Goal: Task Accomplishment & Management: Manage account settings

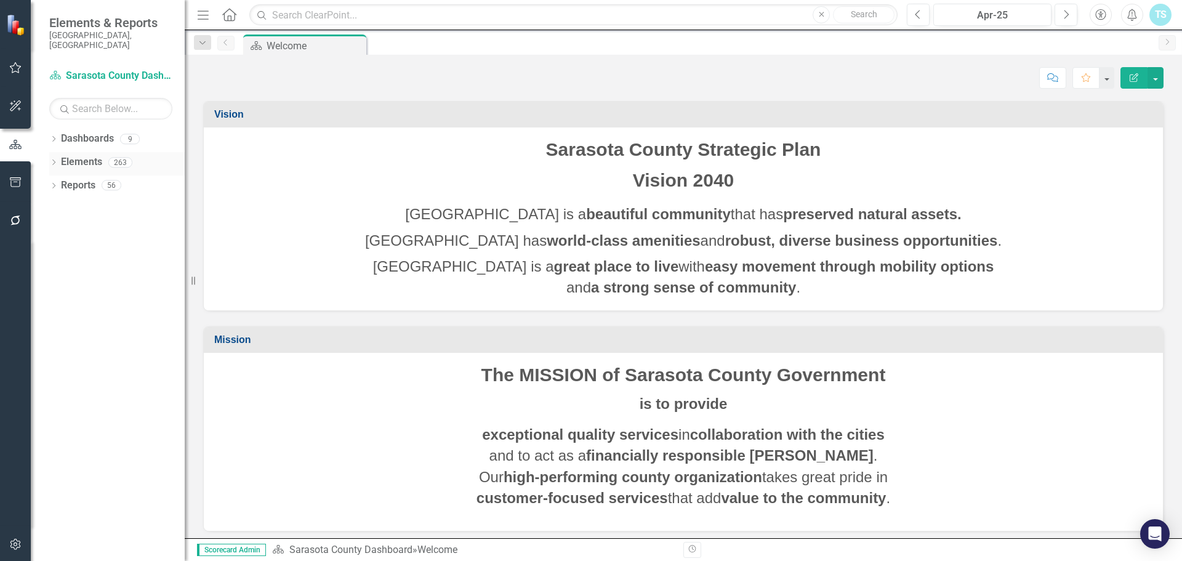
click at [93, 155] on link "Elements" at bounding box center [81, 162] width 41 height 14
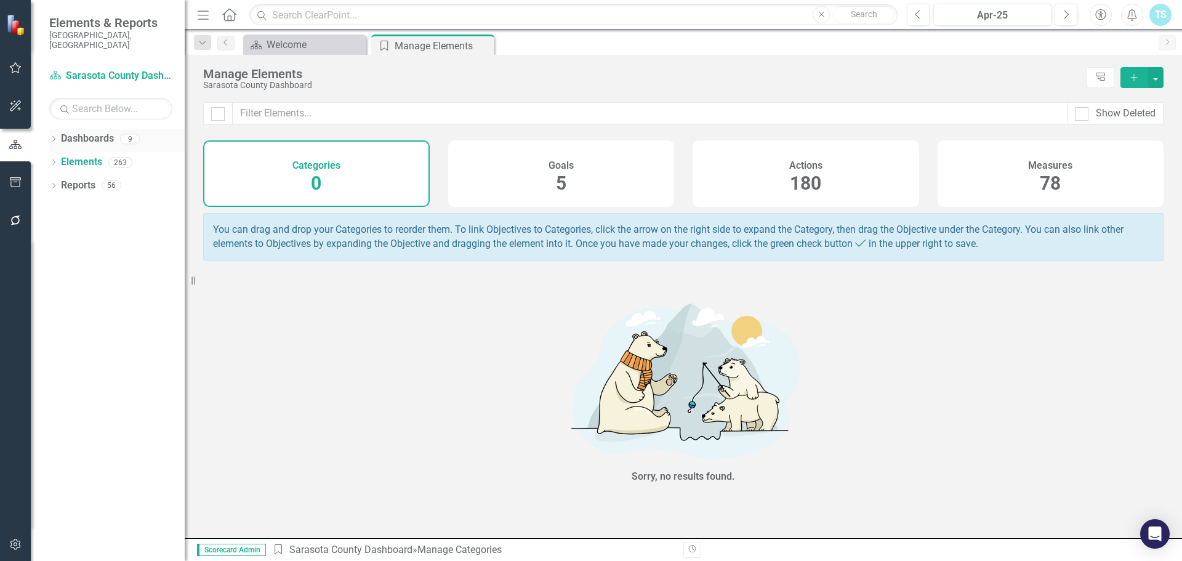
click at [92, 134] on link "Dashboards" at bounding box center [87, 139] width 53 height 14
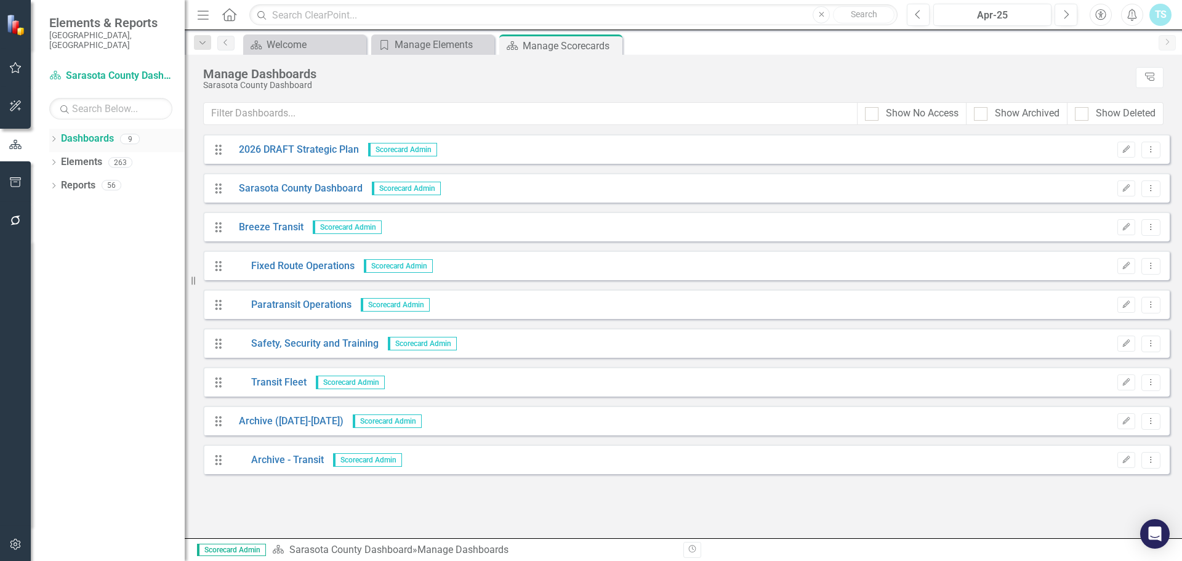
click at [53, 137] on icon "Dropdown" at bounding box center [53, 140] width 9 height 7
click at [81, 202] on link "Breeze Transit" at bounding box center [126, 209] width 117 height 14
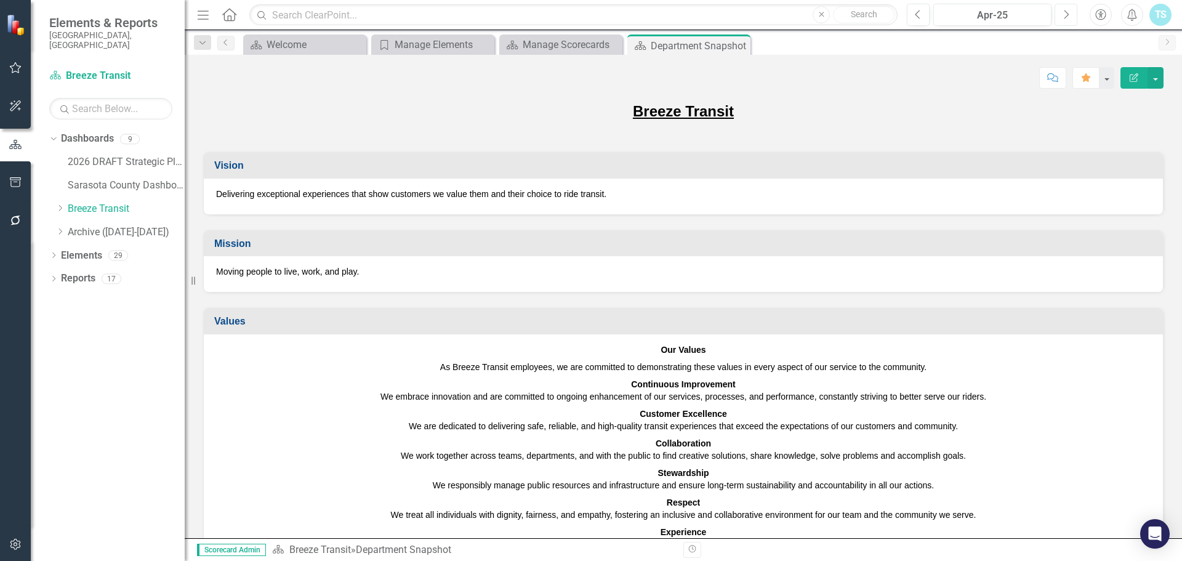
click at [992, 15] on button "Next" at bounding box center [1065, 15] width 23 height 22
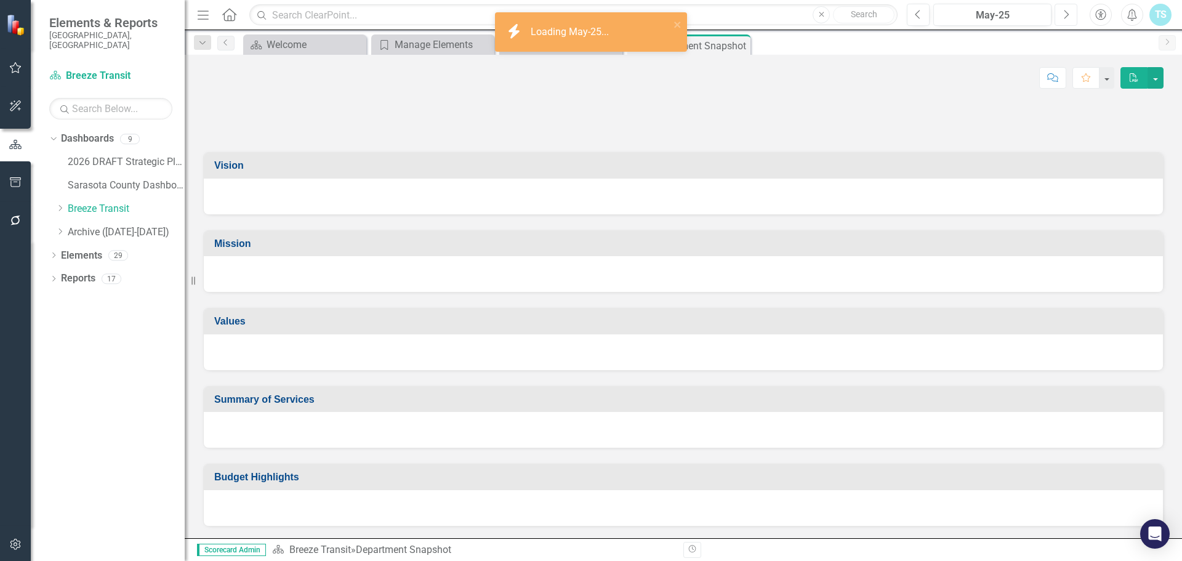
click at [992, 12] on icon "button" at bounding box center [1066, 14] width 5 height 9
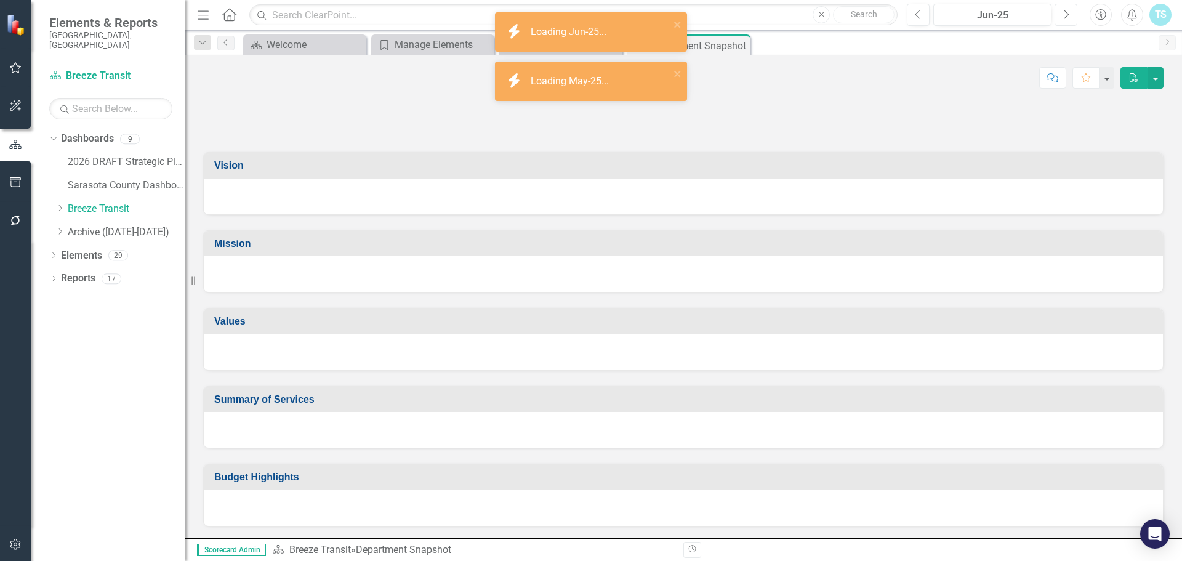
click at [992, 12] on icon "button" at bounding box center [1066, 14] width 5 height 9
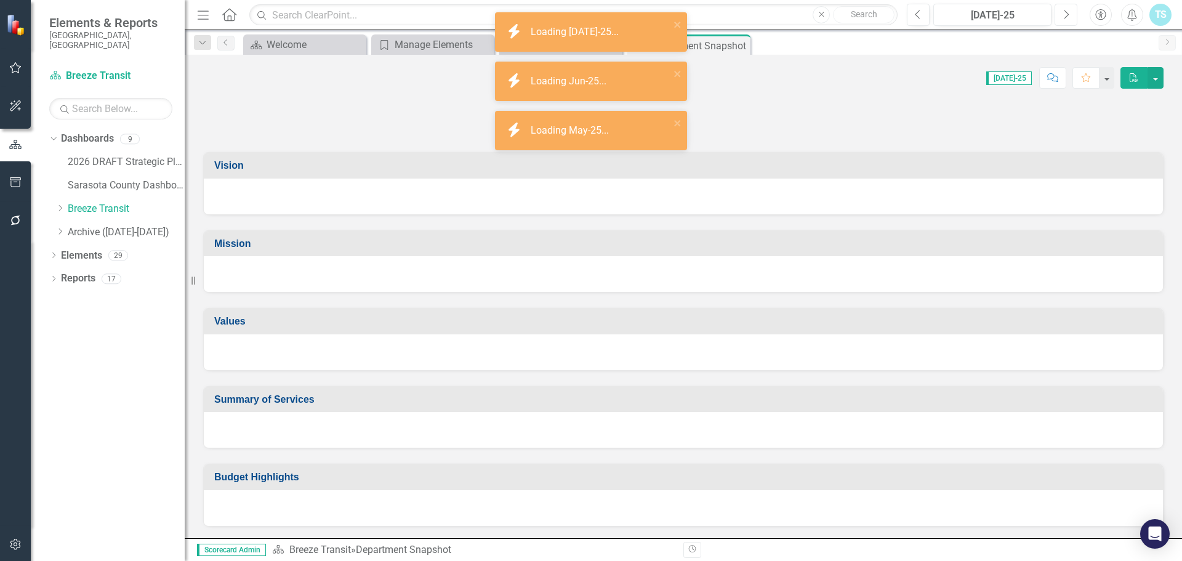
click at [992, 12] on icon "button" at bounding box center [1066, 14] width 5 height 9
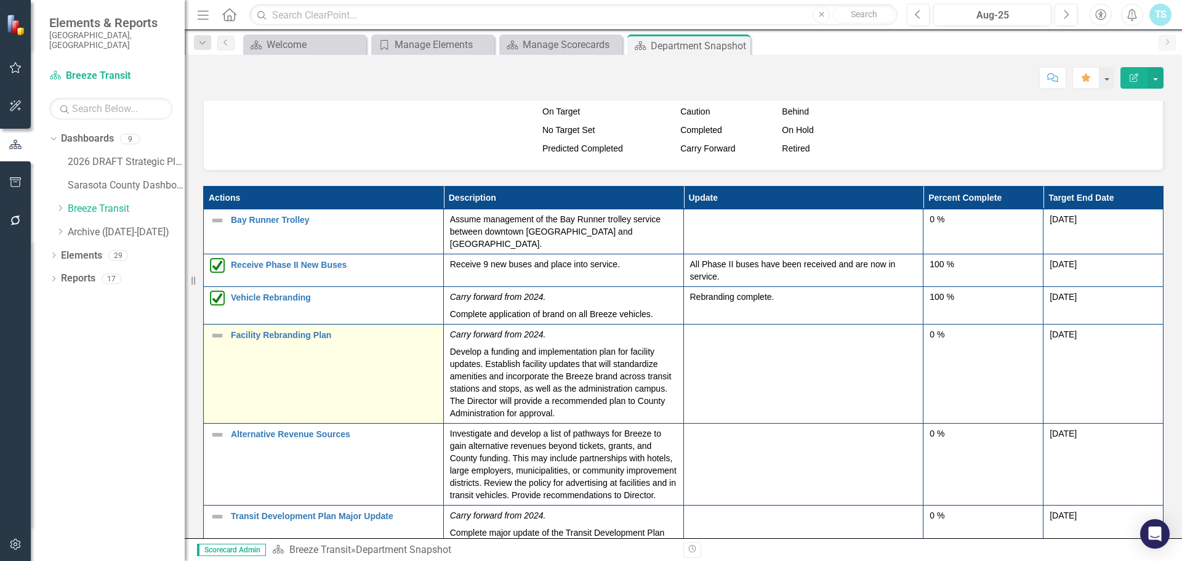
click at [379, 354] on td "Facility Rebranding Plan Edit Edit Action Link Open Element" at bounding box center [324, 373] width 240 height 99
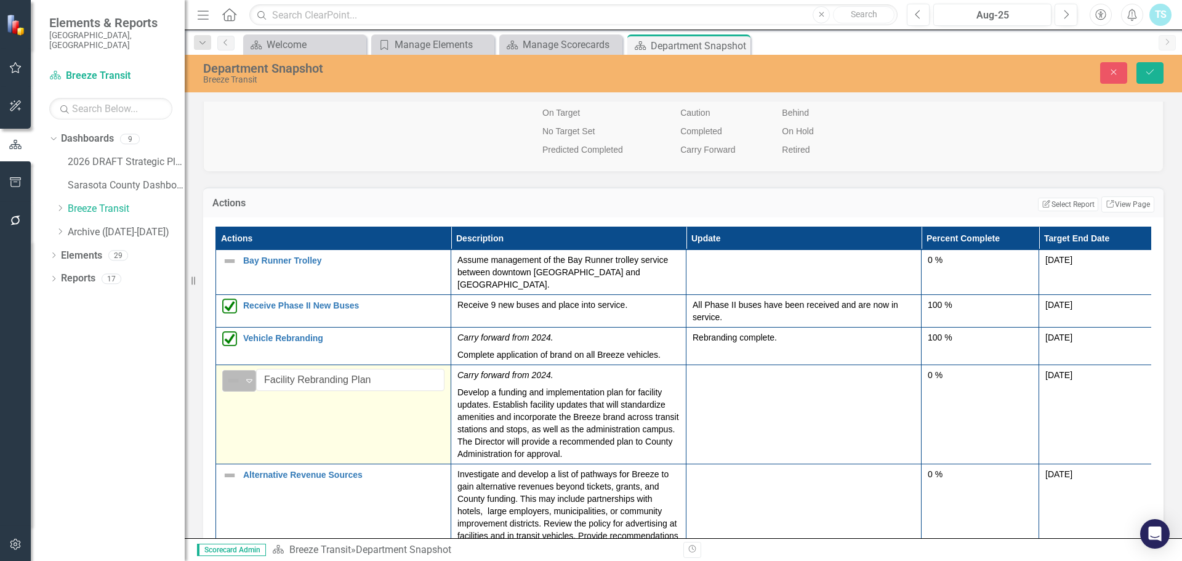
click at [241, 373] on div "Not Defined" at bounding box center [234, 380] width 16 height 15
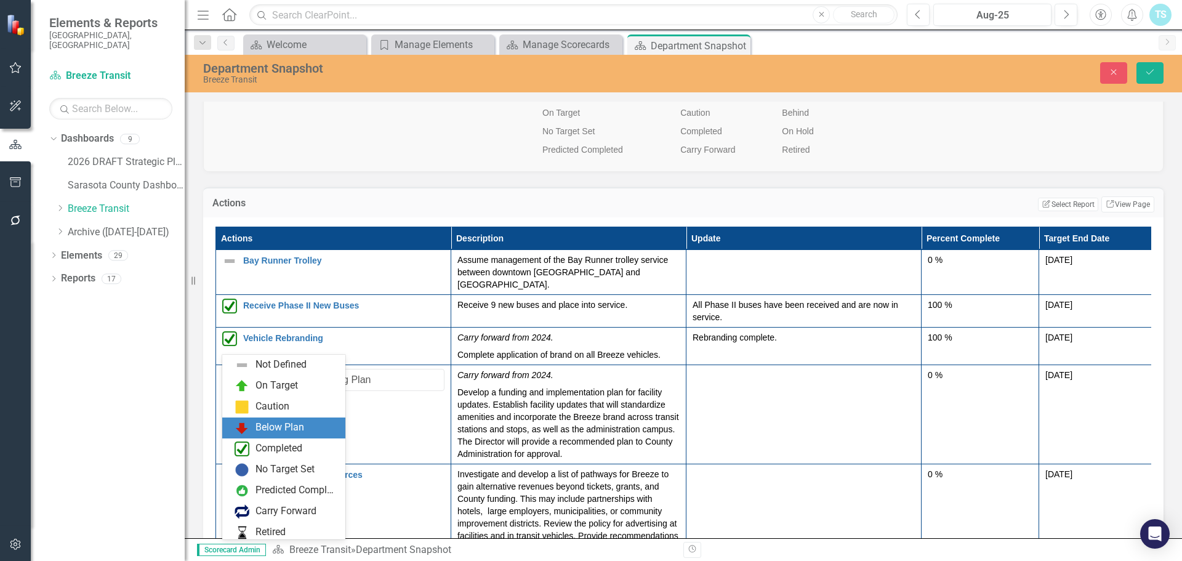
click at [260, 428] on div "Below Plan" at bounding box center [279, 427] width 49 height 14
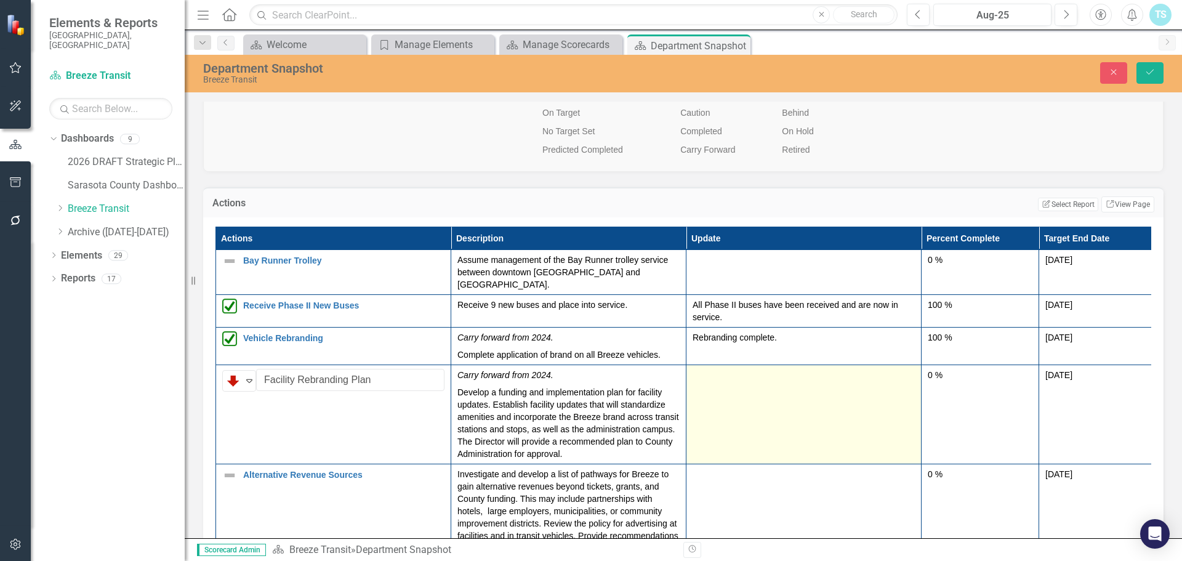
click at [741, 365] on td at bounding box center [803, 413] width 235 height 99
click at [729, 364] on td at bounding box center [803, 413] width 235 height 99
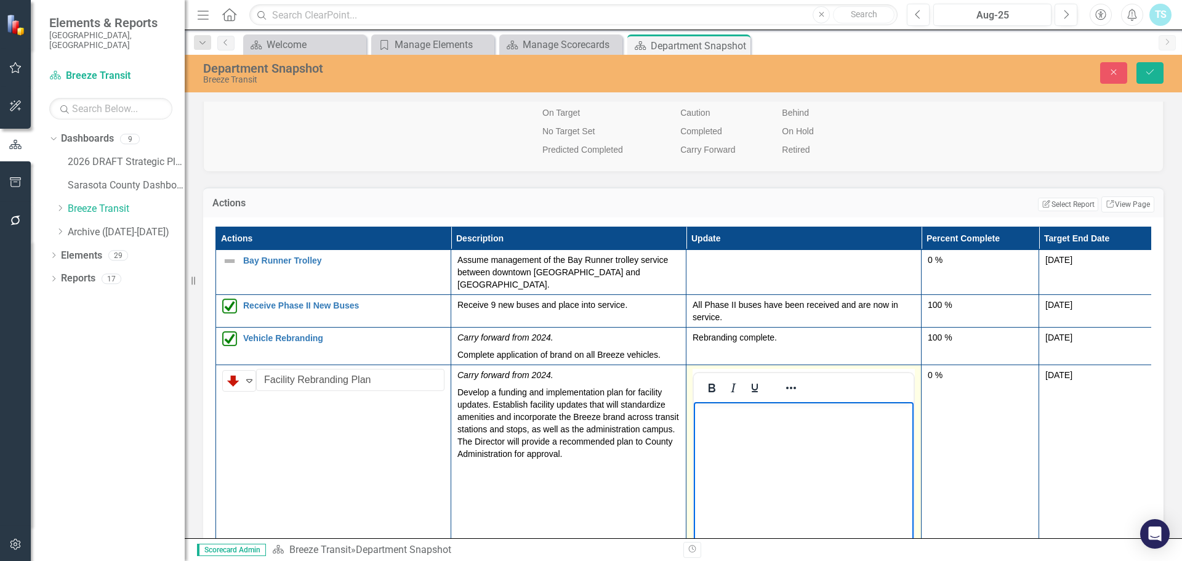
click at [721, 414] on p "Rich Text Area. Press ALT-0 for help." at bounding box center [804, 411] width 214 height 15
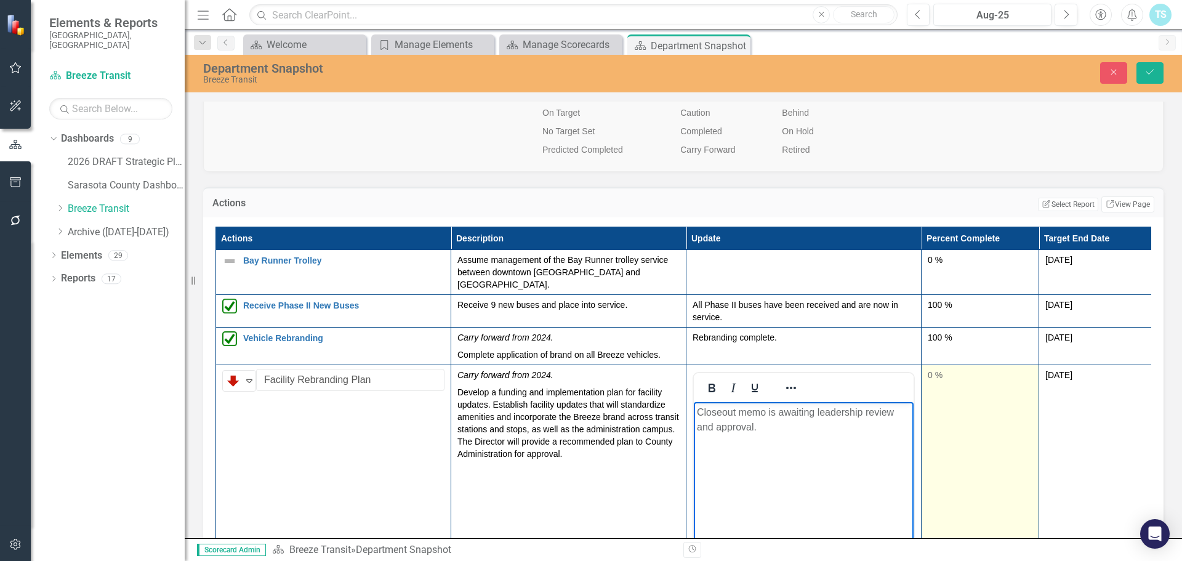
click at [967, 364] on td "0 %" at bounding box center [980, 509] width 118 height 291
click at [946, 369] on div "0 %" at bounding box center [980, 375] width 105 height 12
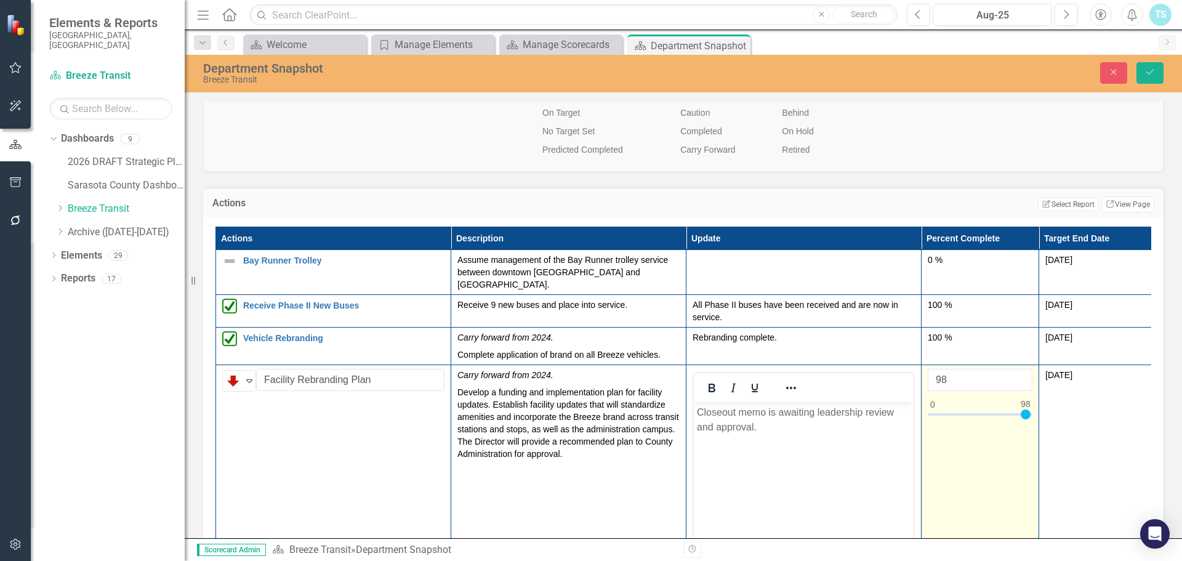
type input "99"
drag, startPoint x: 933, startPoint y: 375, endPoint x: 1027, endPoint y: 381, distance: 94.4
click at [992, 409] on div at bounding box center [1026, 414] width 10 height 10
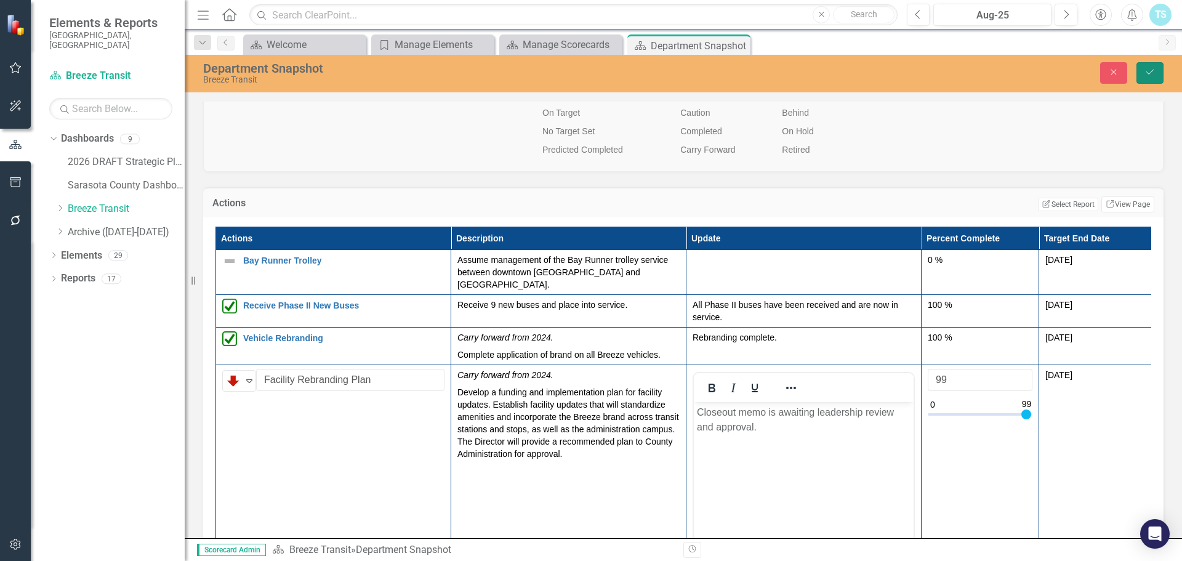
click at [992, 71] on icon "Save" at bounding box center [1149, 72] width 11 height 9
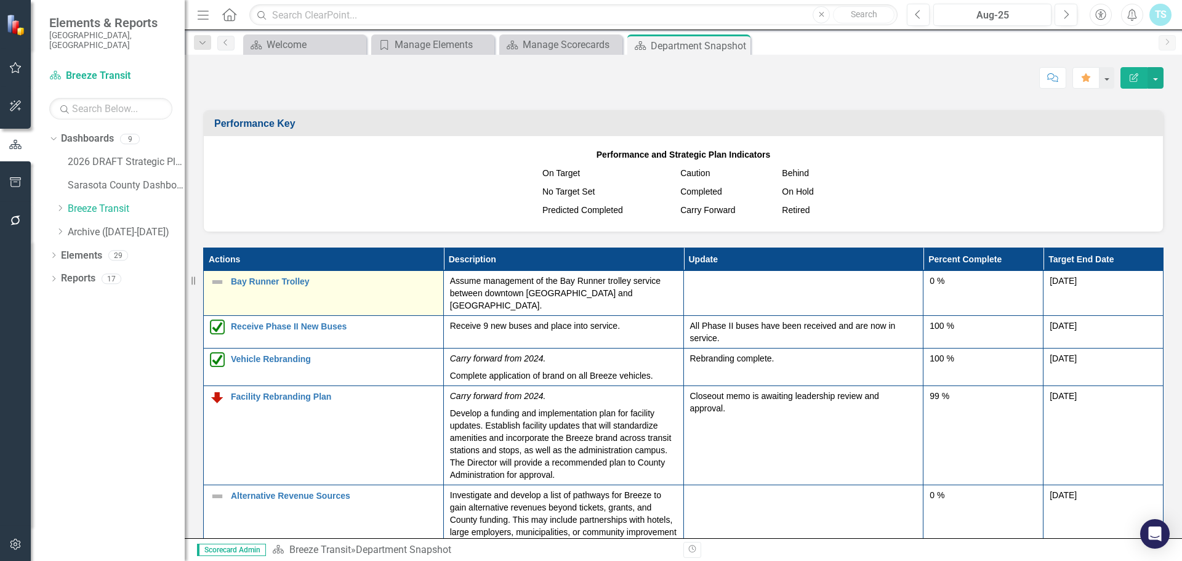
click at [222, 275] on img at bounding box center [217, 282] width 15 height 15
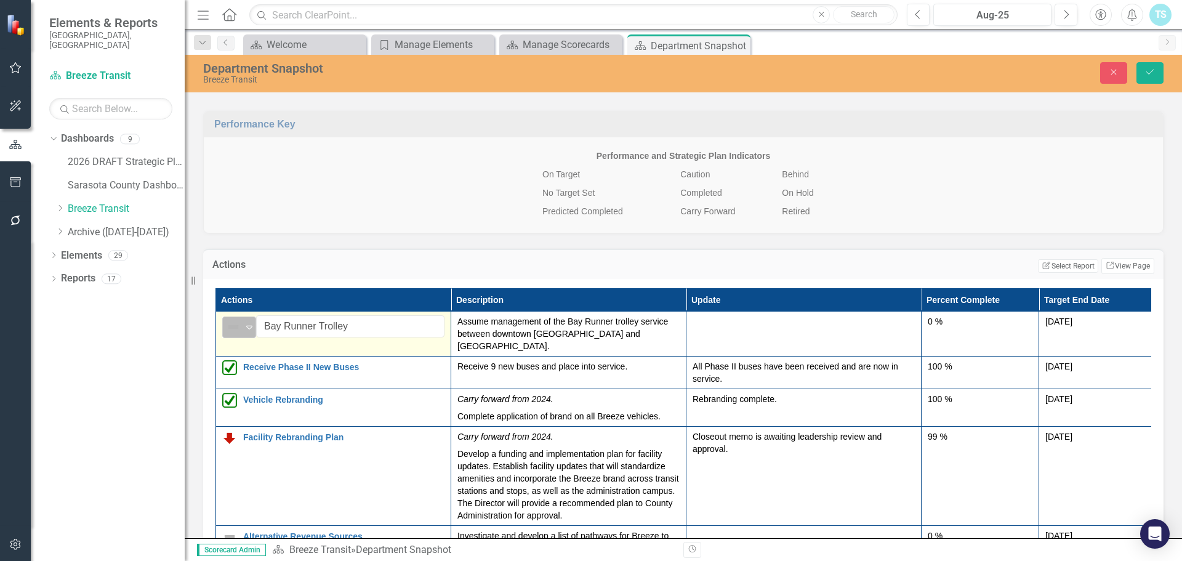
click at [232, 319] on img at bounding box center [233, 326] width 15 height 15
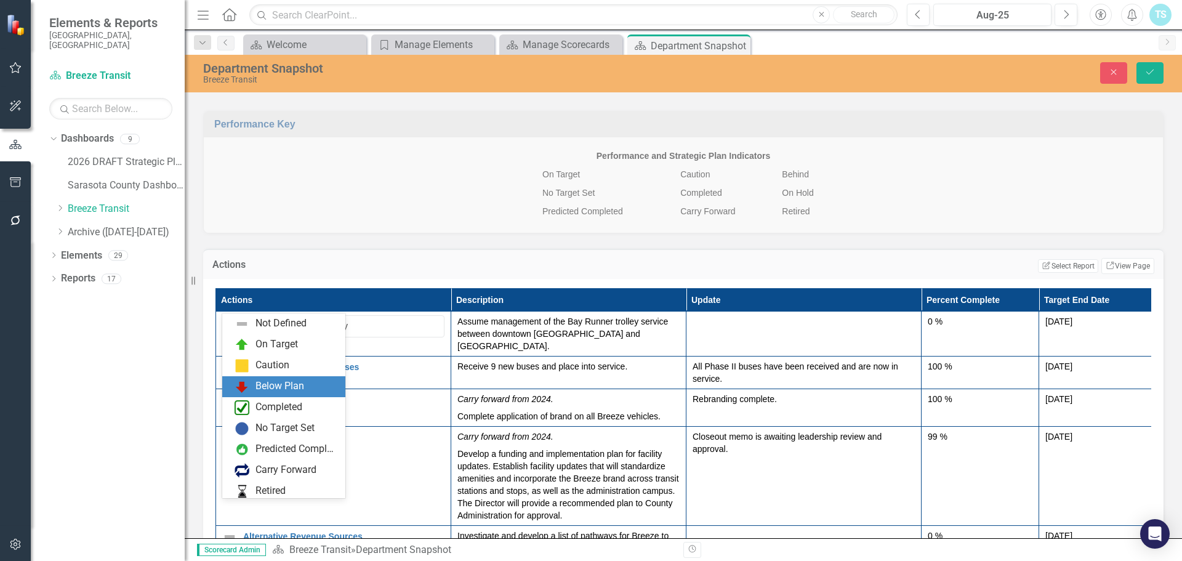
click at [255, 379] on div "Below Plan" at bounding box center [286, 386] width 103 height 15
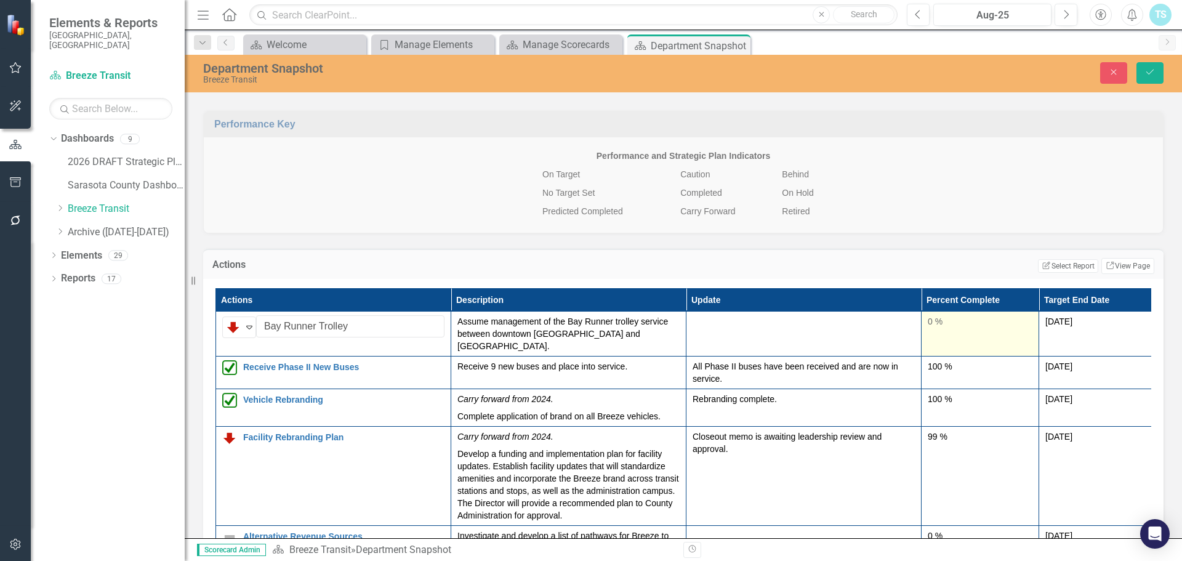
click at [977, 311] on td "0 %" at bounding box center [980, 333] width 118 height 45
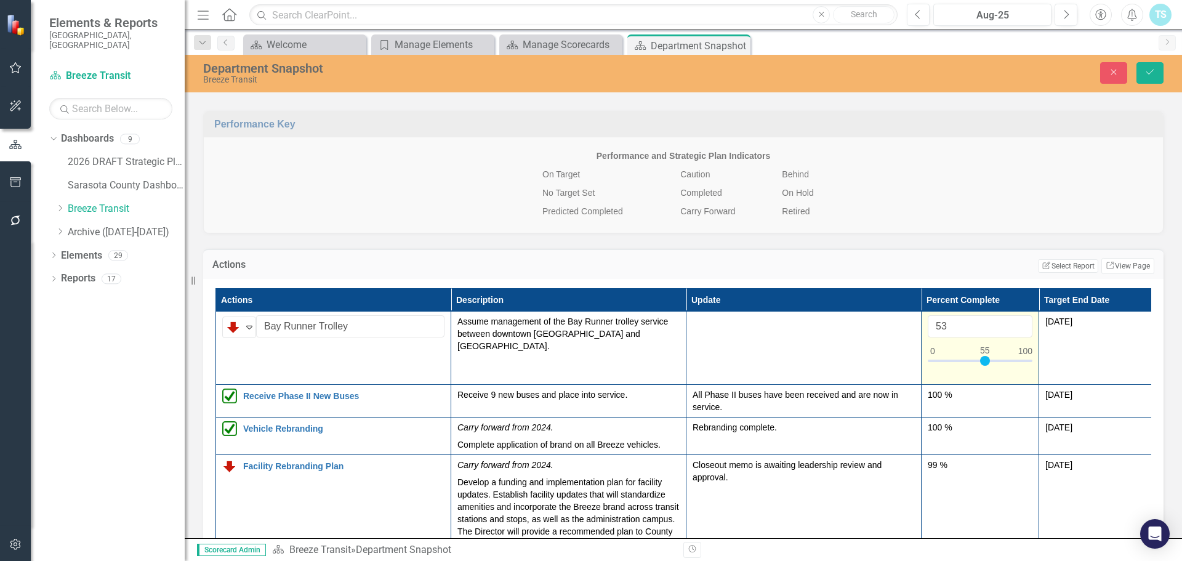
type input "55"
drag, startPoint x: 929, startPoint y: 339, endPoint x: 980, endPoint y: 345, distance: 50.8
click at [980, 356] on div at bounding box center [980, 363] width 105 height 15
click at [992, 70] on button "Save" at bounding box center [1149, 73] width 27 height 22
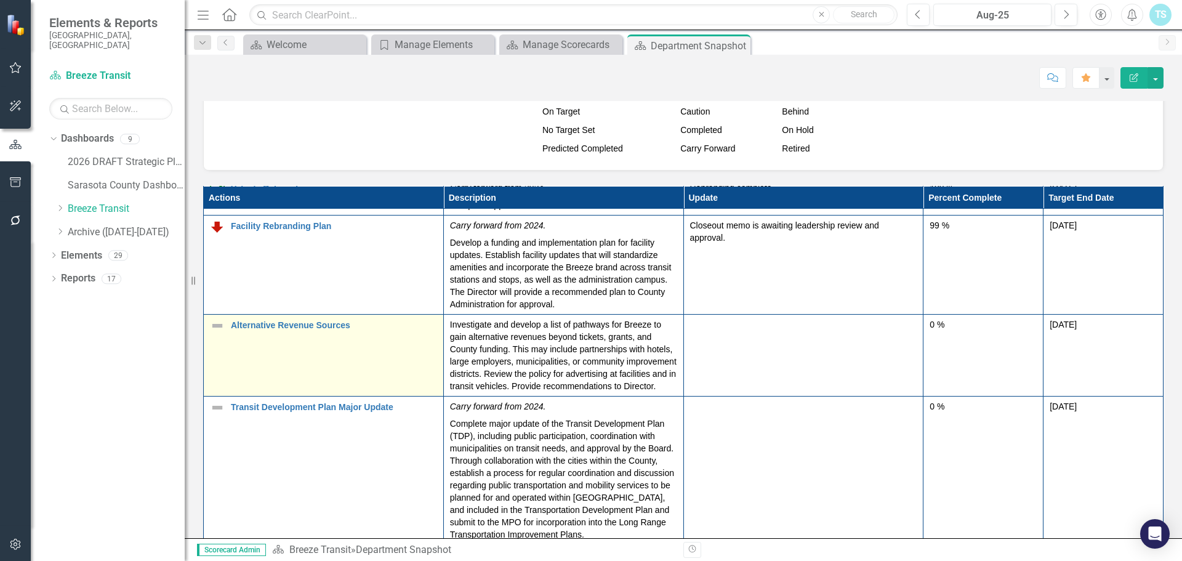
scroll to position [123, 0]
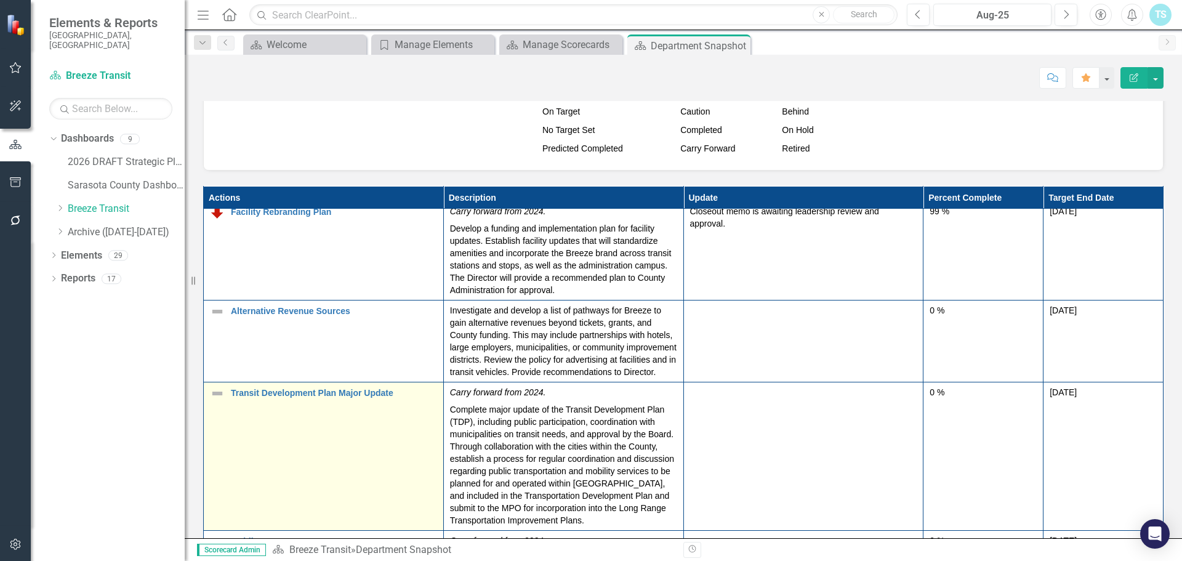
click at [228, 409] on td "Transit Development Plan Major Update Edit Edit Action Link Open Element" at bounding box center [324, 456] width 240 height 148
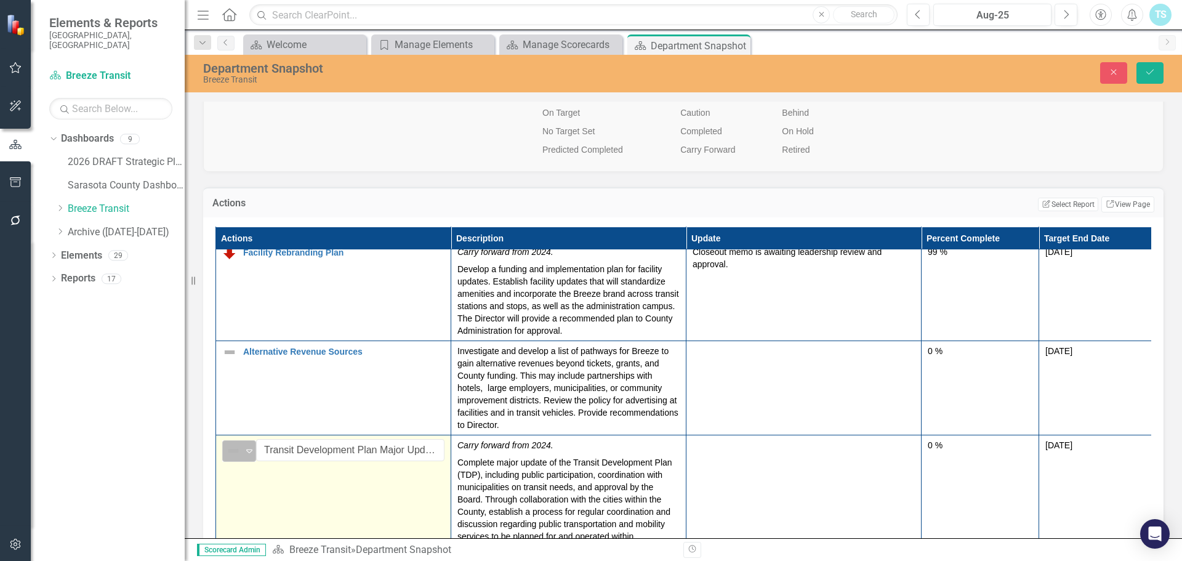
click at [238, 443] on img at bounding box center [233, 450] width 15 height 15
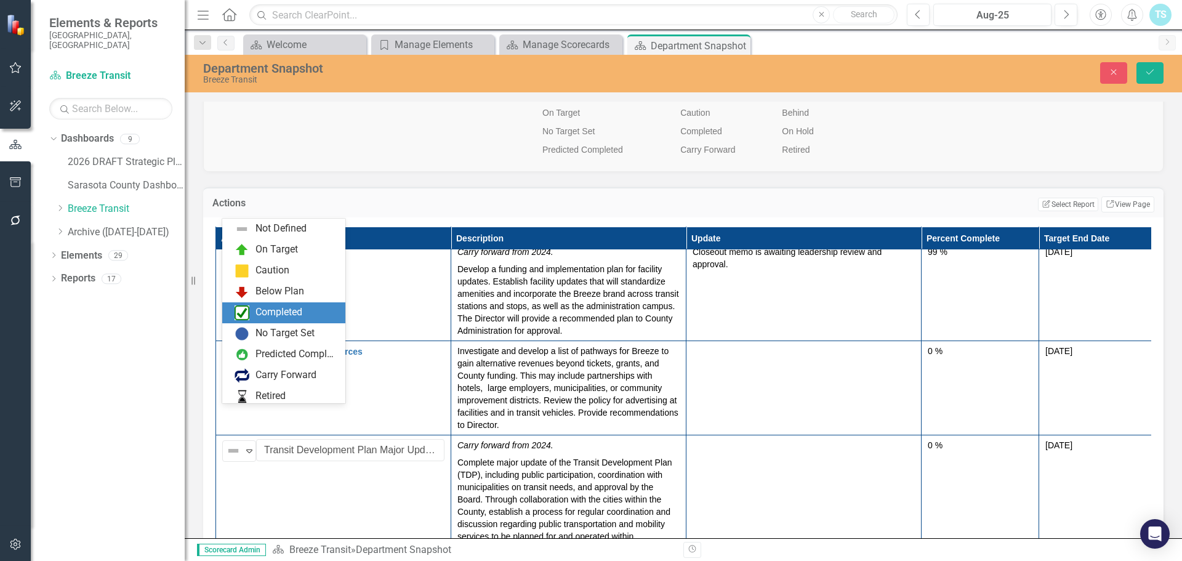
click at [287, 310] on div "Completed" at bounding box center [278, 312] width 47 height 14
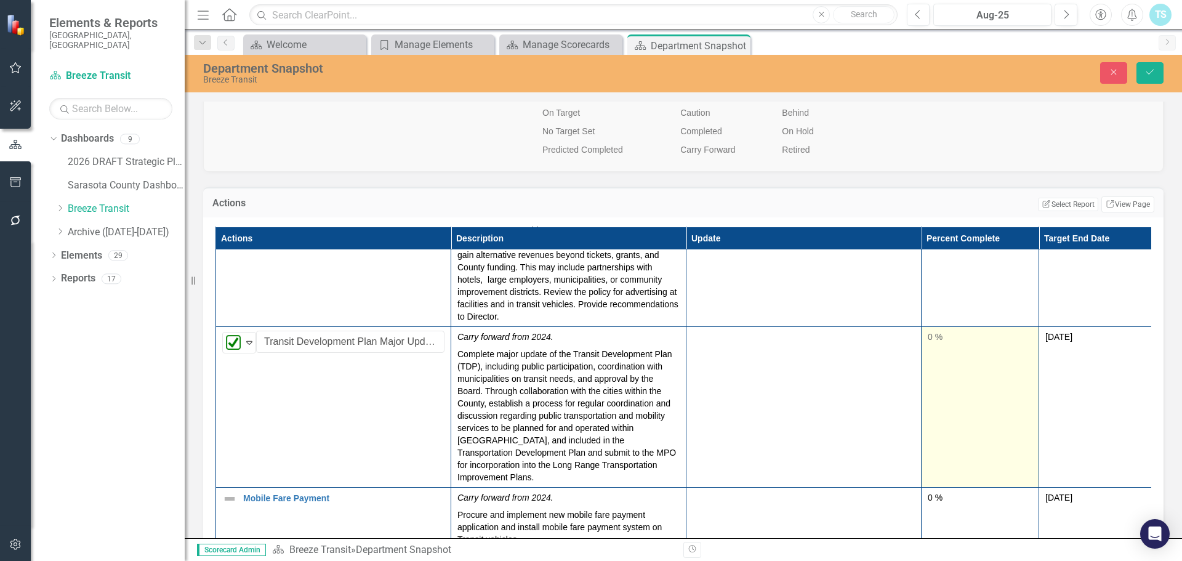
scroll to position [241, 0]
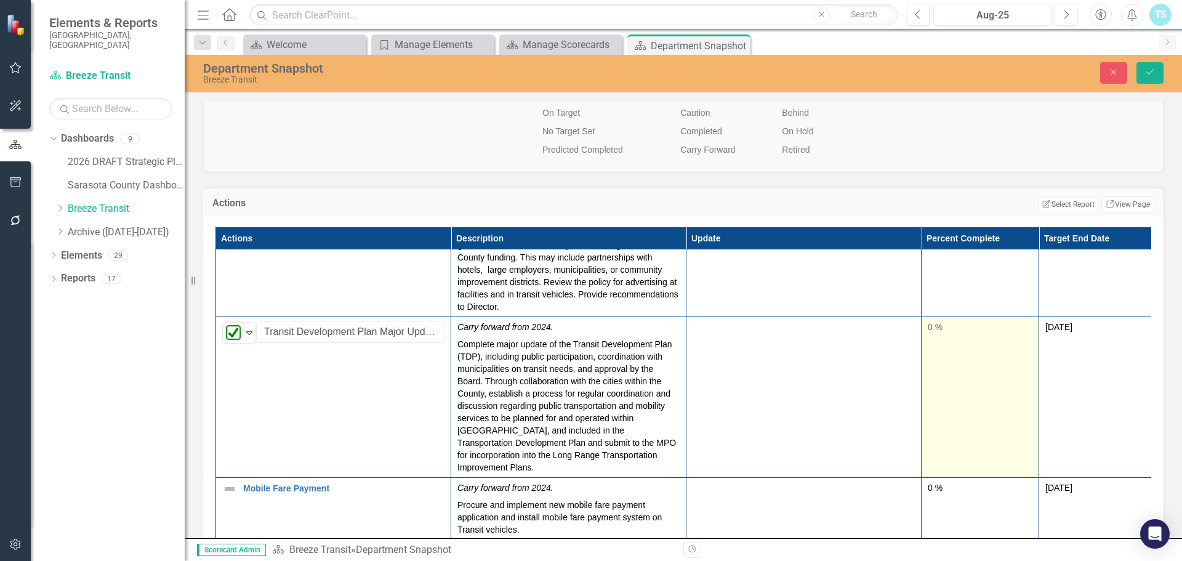
click at [971, 363] on td "0 %" at bounding box center [980, 396] width 118 height 161
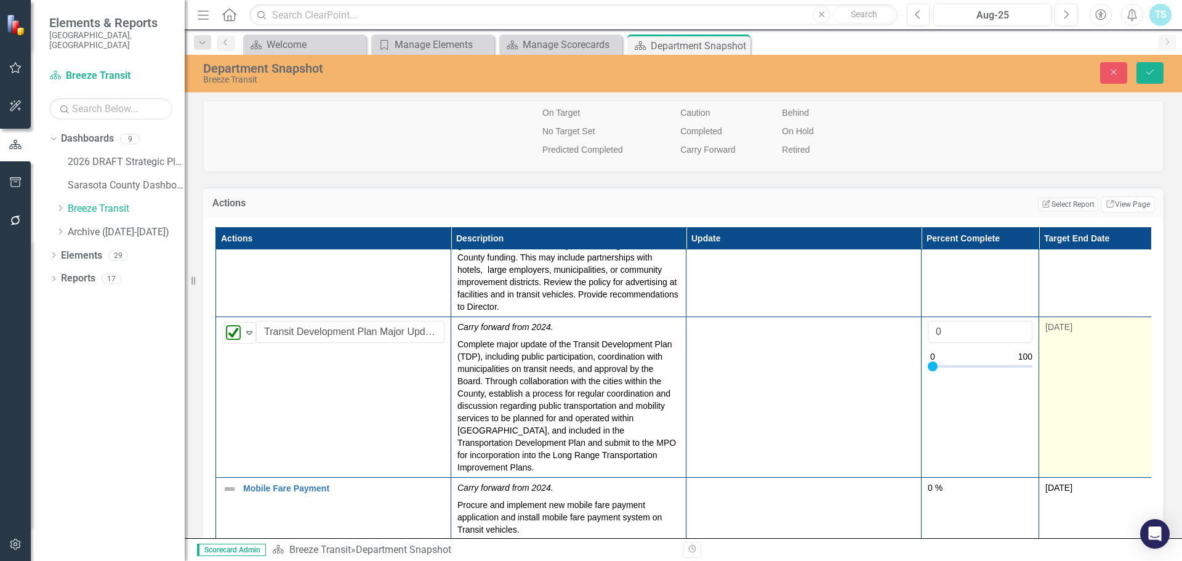
type input "100"
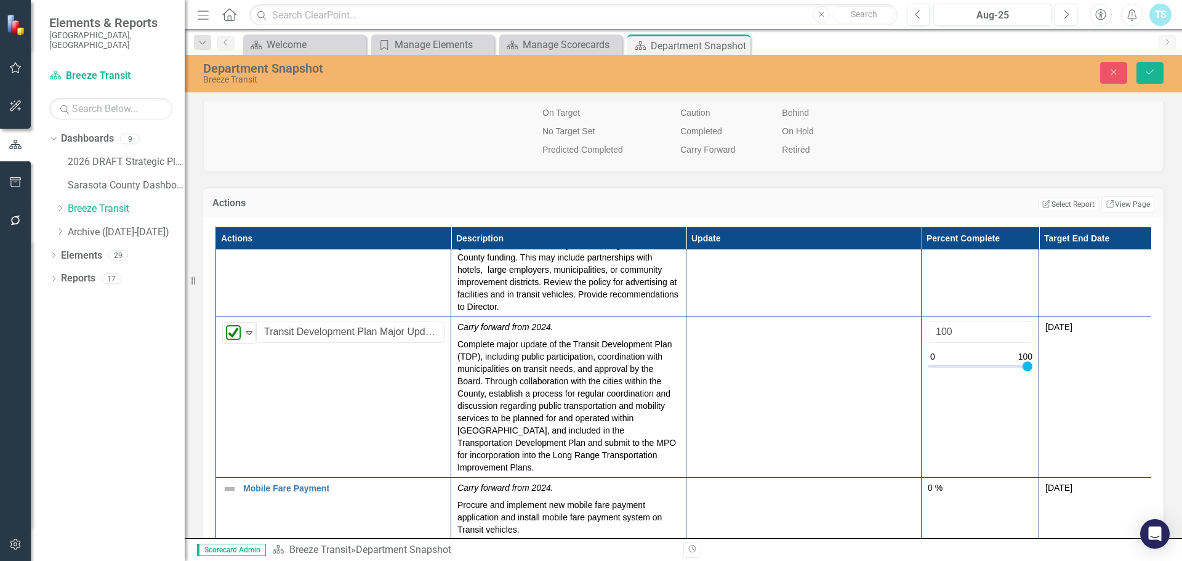
drag, startPoint x: 934, startPoint y: 332, endPoint x: 1152, endPoint y: 329, distance: 217.9
click at [992, 329] on div "Actions Description Update Percent Complete Target End Date Bay Runner Trolley …" at bounding box center [683, 453] width 960 height 473
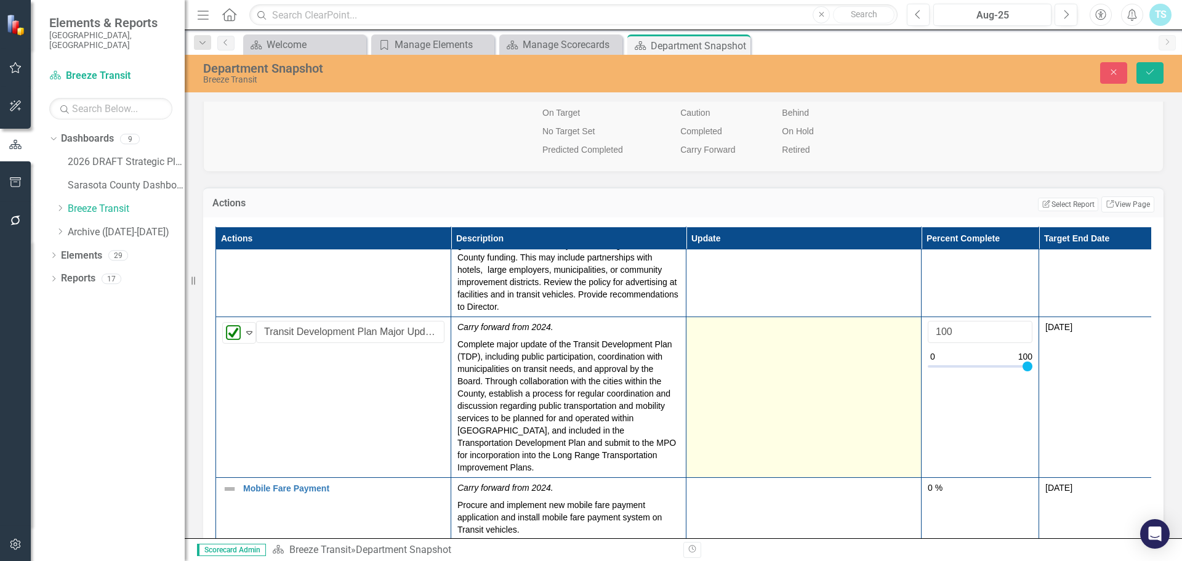
click at [792, 343] on td at bounding box center [803, 396] width 235 height 161
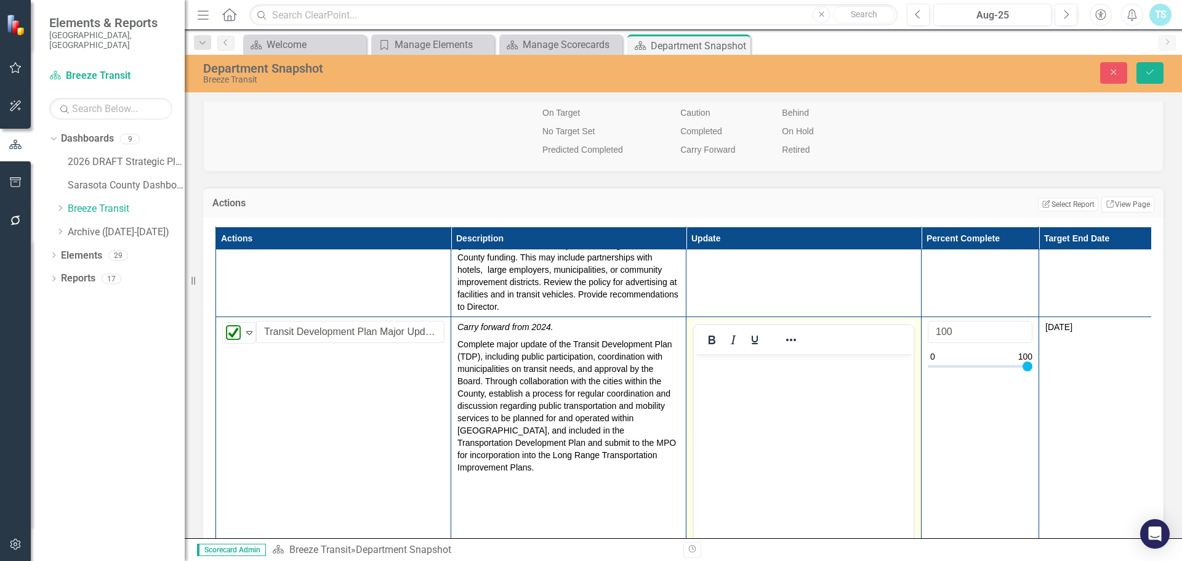
scroll to position [0, 0]
click at [731, 378] on body "Rich Text Area. Press ALT-0 for help." at bounding box center [804, 445] width 220 height 185
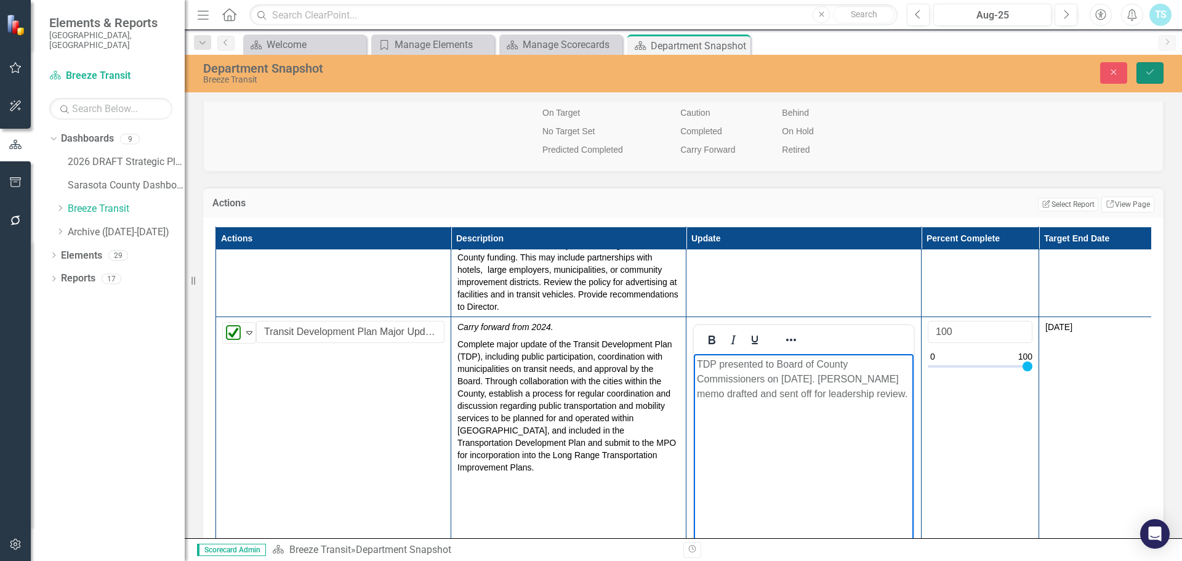
click at [992, 73] on icon "Save" at bounding box center [1149, 72] width 11 height 9
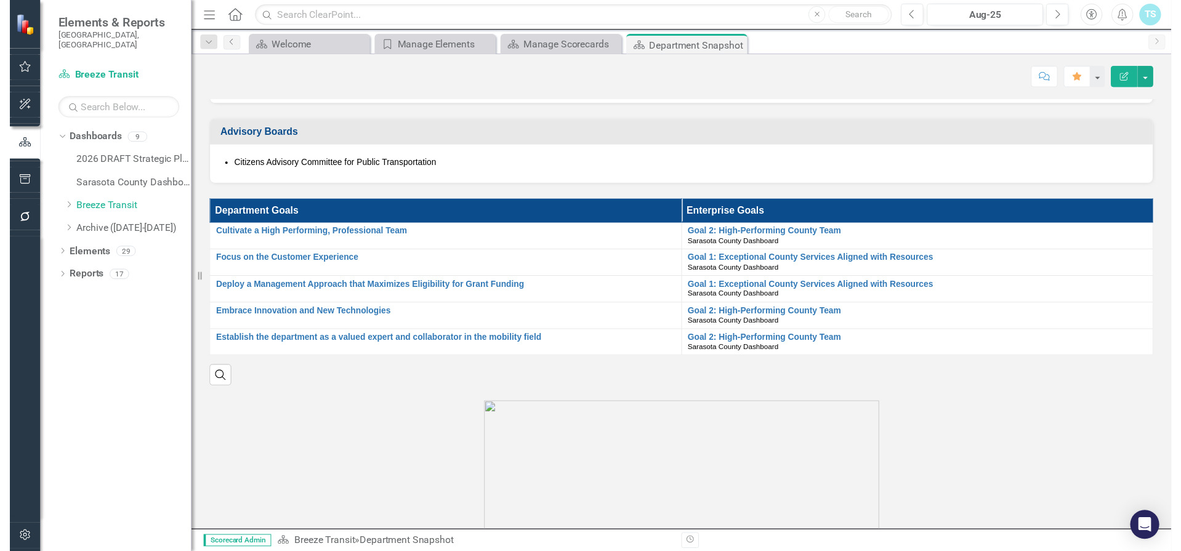
scroll to position [739, 0]
